Goal: Task Accomplishment & Management: Manage account settings

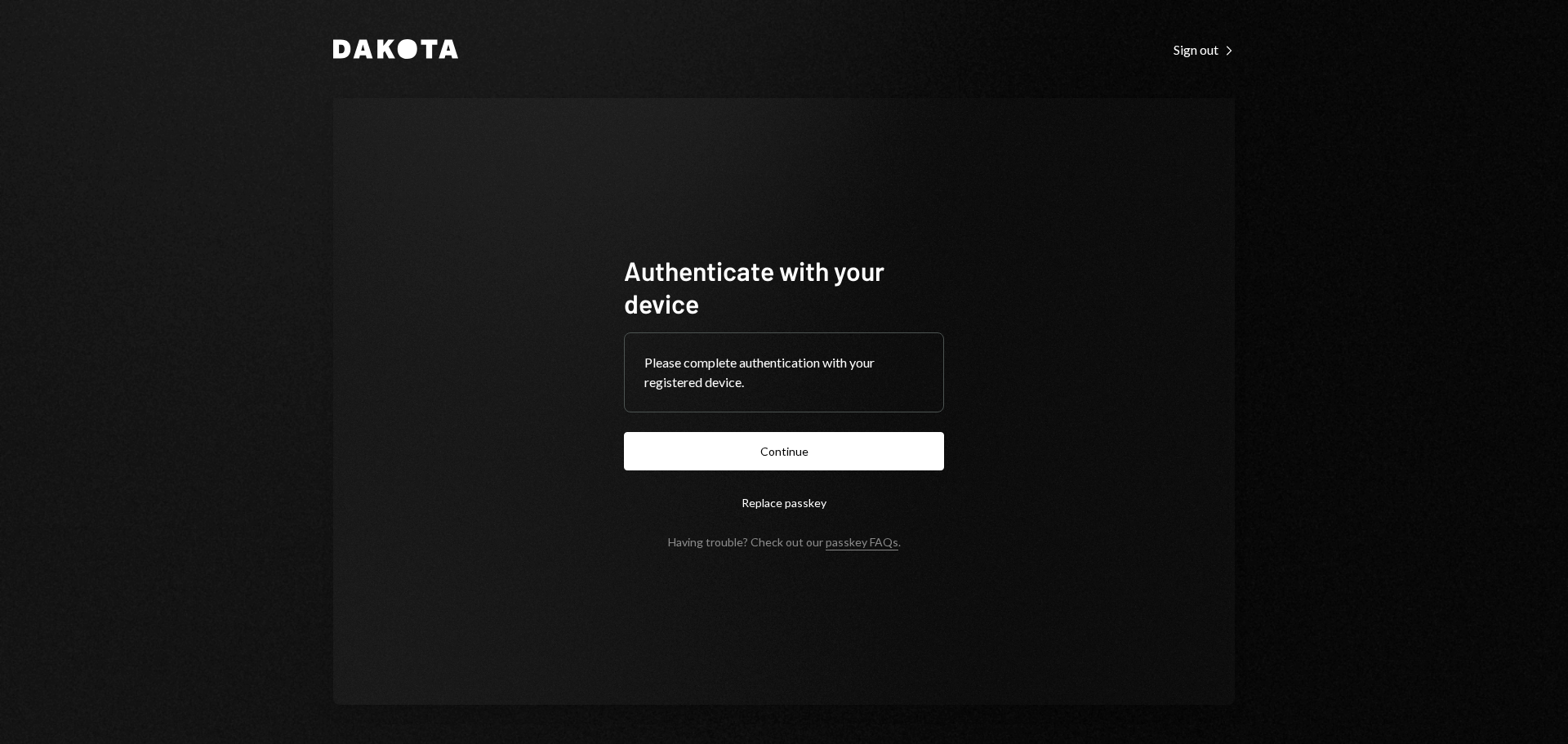
click at [739, 454] on button "Continue" at bounding box center [784, 451] width 321 height 38
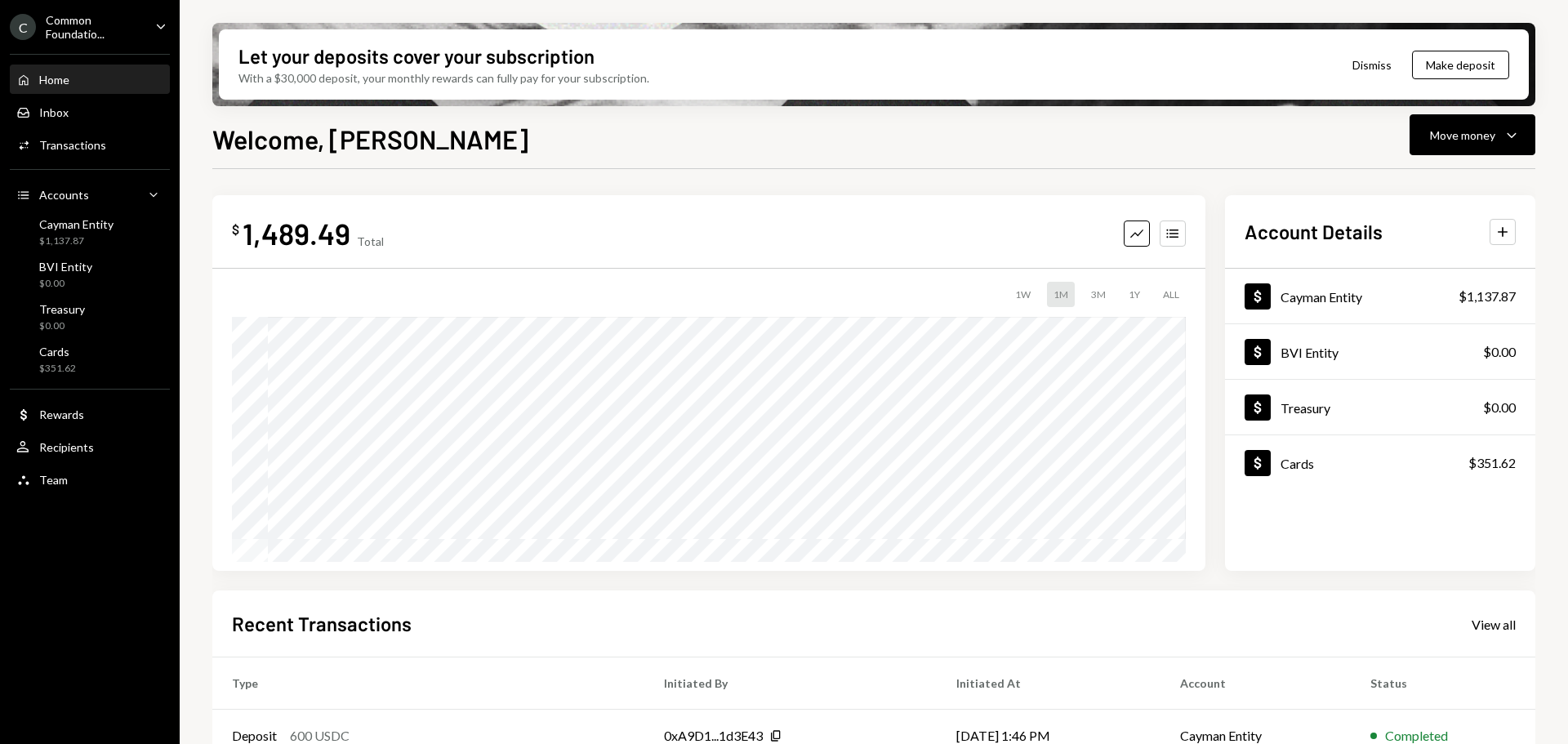
click at [109, 35] on div "Common Foundatio..." at bounding box center [94, 27] width 97 height 27
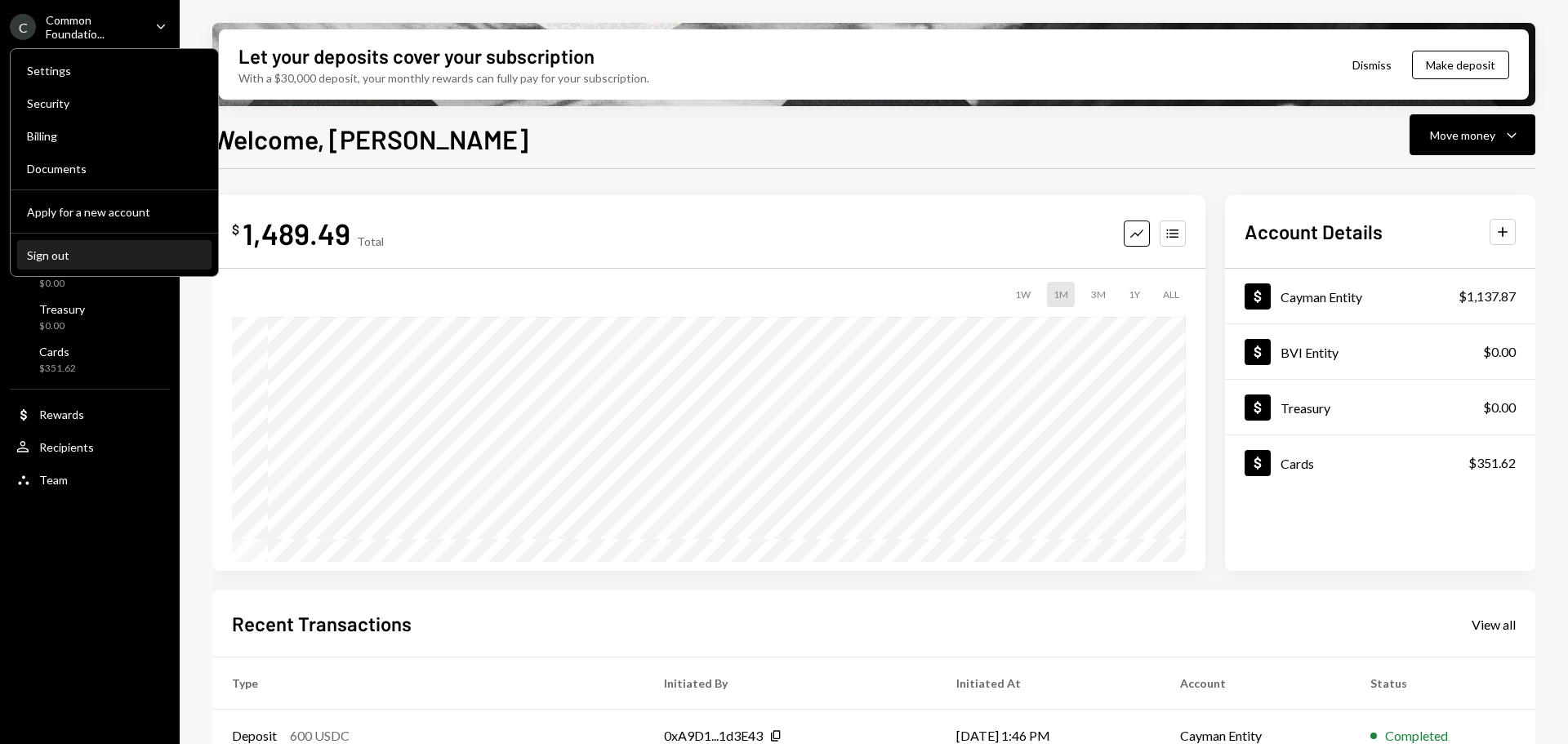
drag, startPoint x: 72, startPoint y: 261, endPoint x: 81, endPoint y: 256, distance: 10.3
click at [72, 261] on div "Sign out" at bounding box center [113, 255] width 174 height 14
